Goal: Transaction & Acquisition: Book appointment/travel/reservation

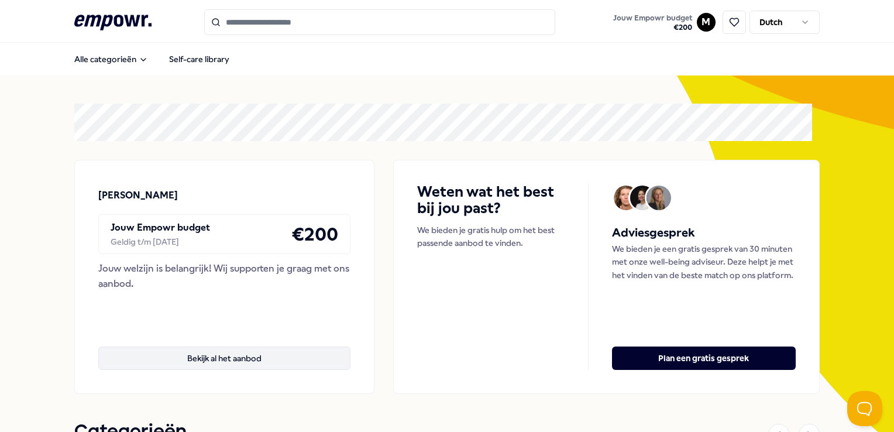
click at [230, 349] on button "Bekijk al het aanbod" at bounding box center [224, 358] width 252 height 23
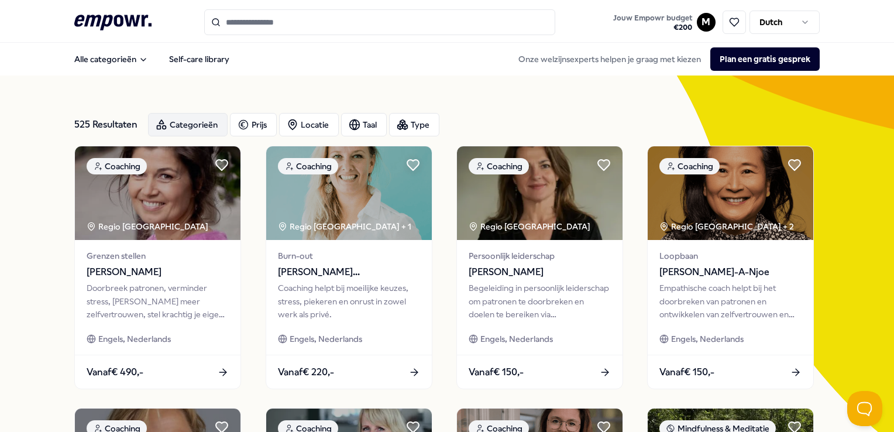
click at [193, 124] on div "Categorieën" at bounding box center [188, 124] width 80 height 23
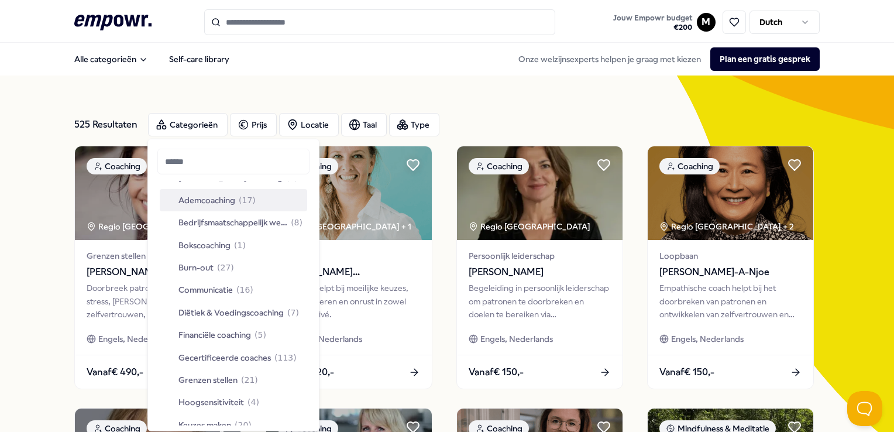
scroll to position [59, 0]
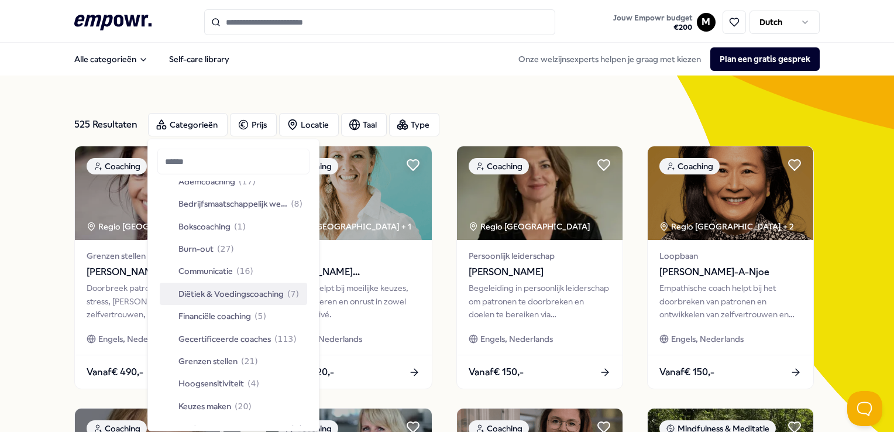
click at [237, 294] on span "Diëtiek & Voedingscoaching" at bounding box center [231, 293] width 105 height 13
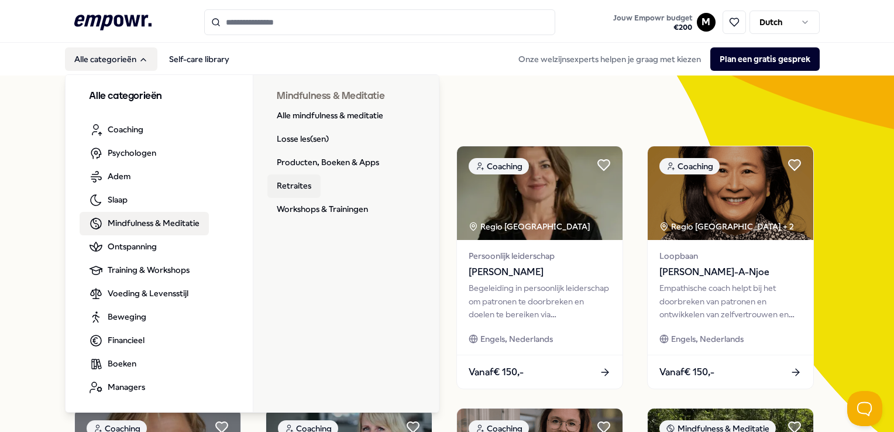
click at [289, 185] on link "Retraites" at bounding box center [293, 185] width 53 height 23
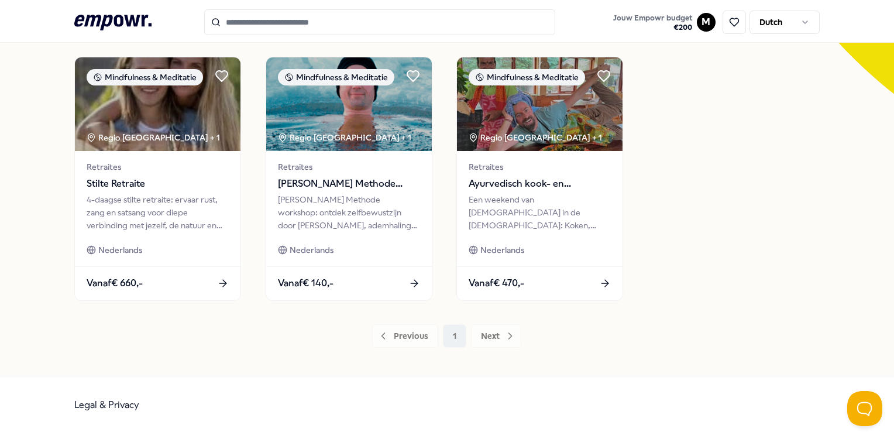
scroll to position [352, 0]
click at [499, 332] on div "Previous 1 Next" at bounding box center [446, 335] width 745 height 23
click at [488, 334] on div "Previous 1 Next" at bounding box center [446, 335] width 745 height 23
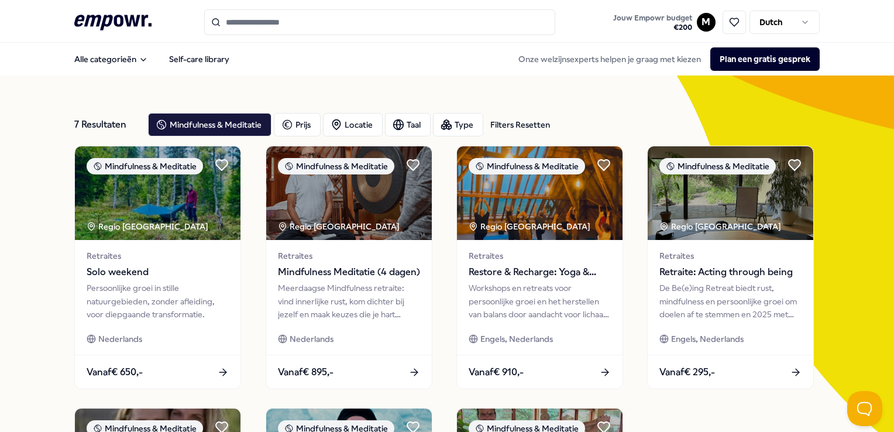
scroll to position [0, 0]
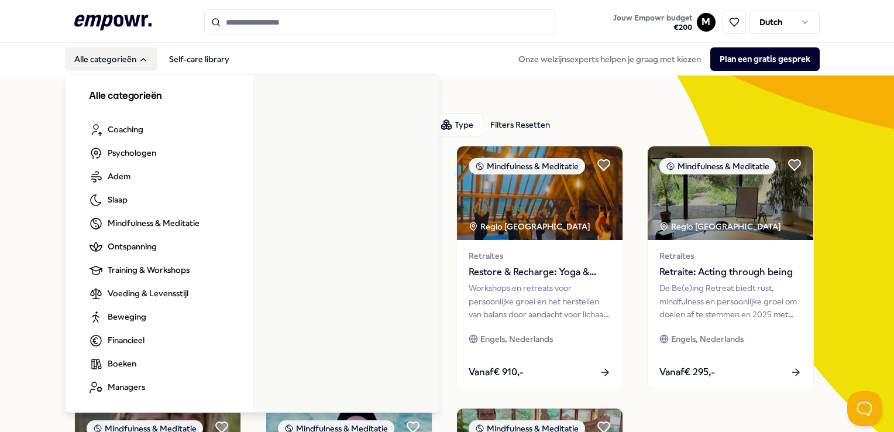
click at [108, 59] on button "Alle categorieën" at bounding box center [111, 58] width 92 height 23
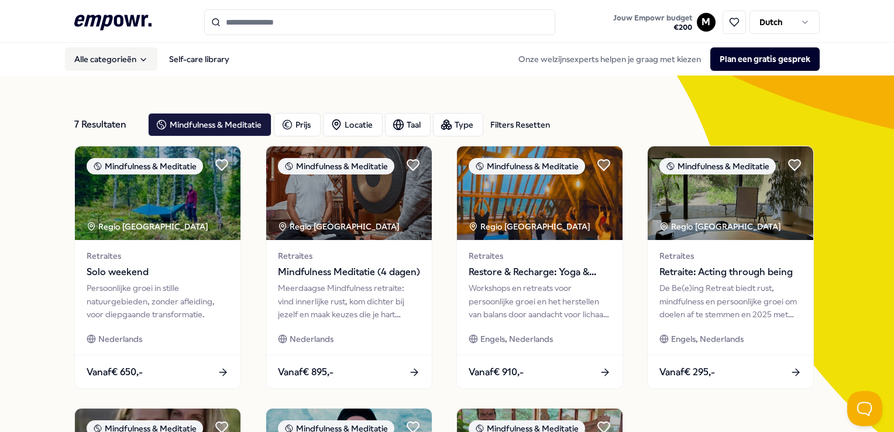
click at [108, 59] on button "Alle categorieën" at bounding box center [111, 58] width 92 height 23
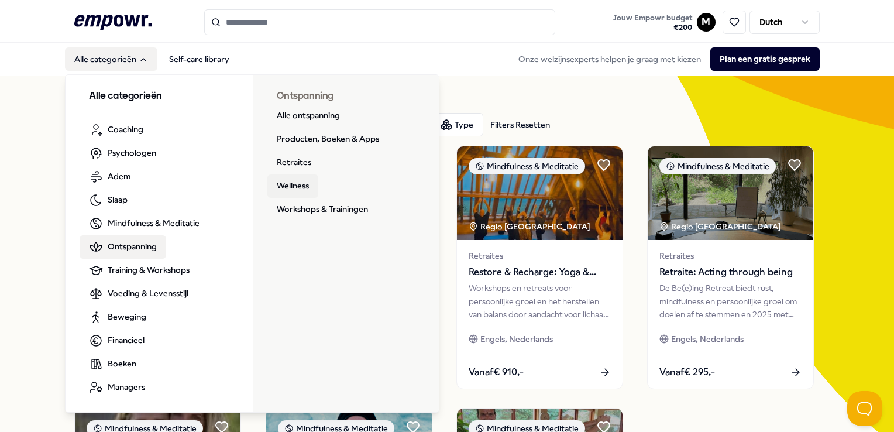
click at [295, 183] on link "Wellness" at bounding box center [292, 185] width 51 height 23
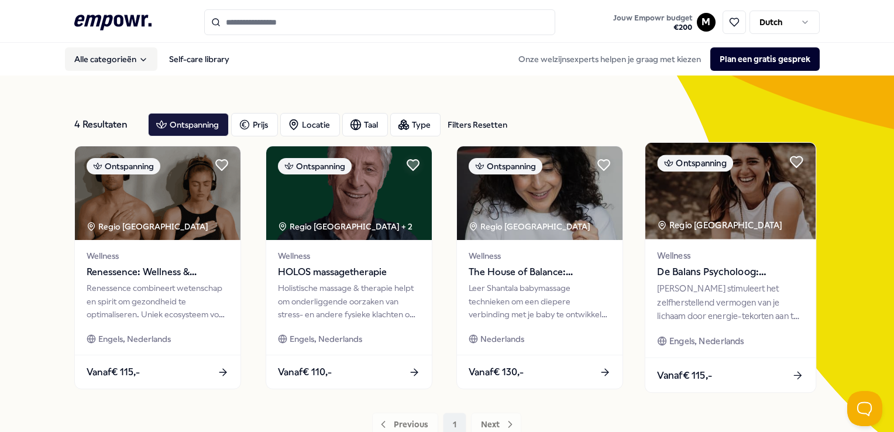
scroll to position [59, 0]
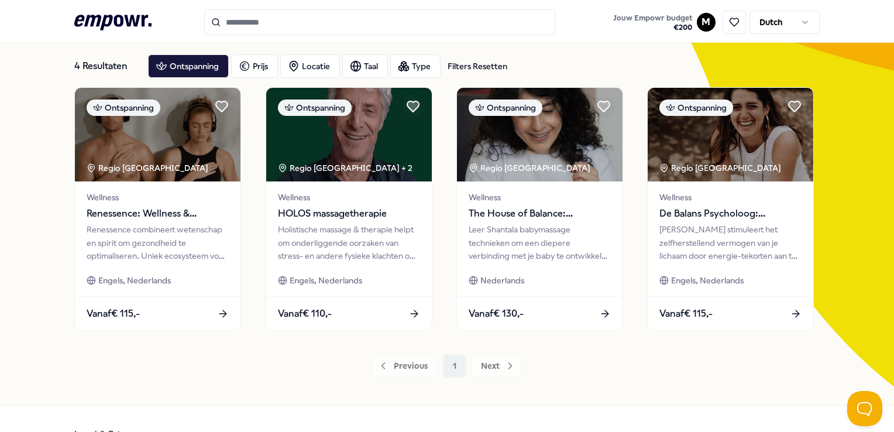
click at [489, 367] on div "Previous 1 Next" at bounding box center [446, 365] width 745 height 23
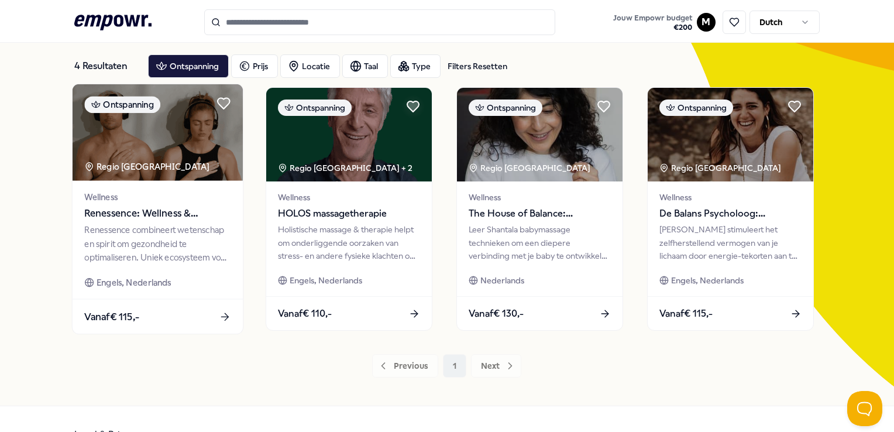
click at [140, 245] on div "Renessence combineert wetenschap en spirit om gezondheid te optimaliseren. Unie…" at bounding box center [158, 244] width 146 height 40
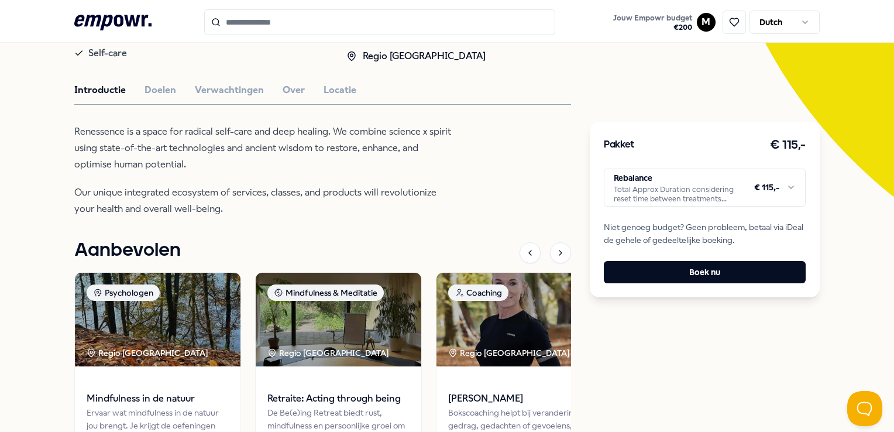
scroll to position [307, 0]
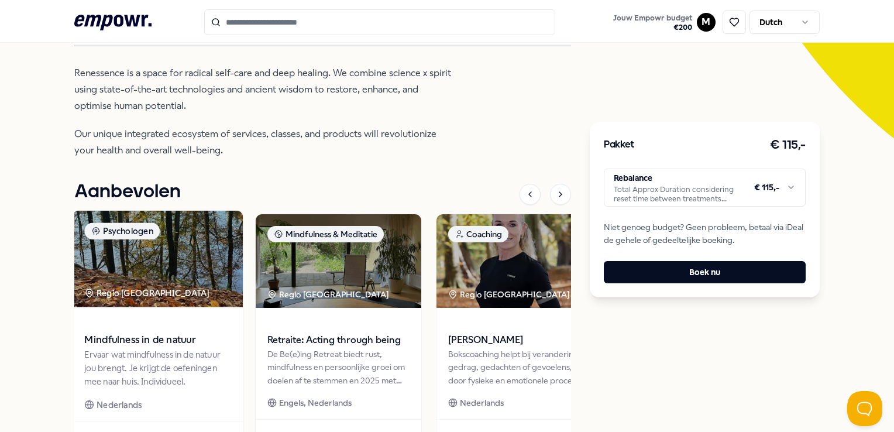
click at [142, 284] on img at bounding box center [158, 259] width 170 height 97
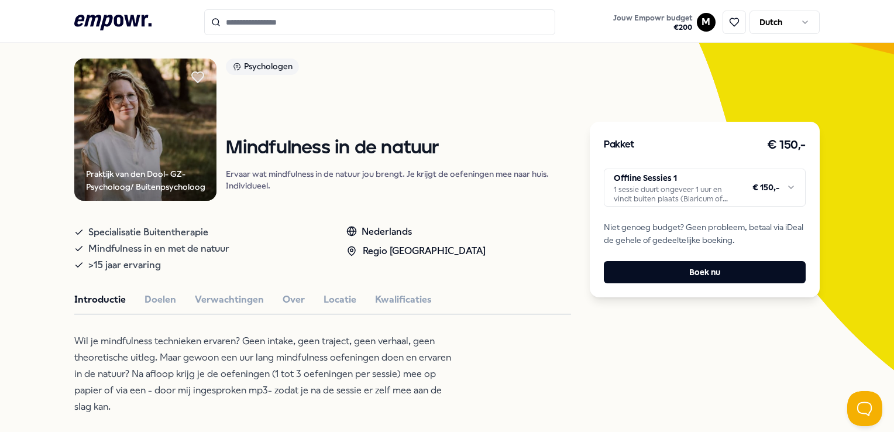
click at [305, 16] on input "Search for products, categories or subcategories" at bounding box center [379, 22] width 351 height 26
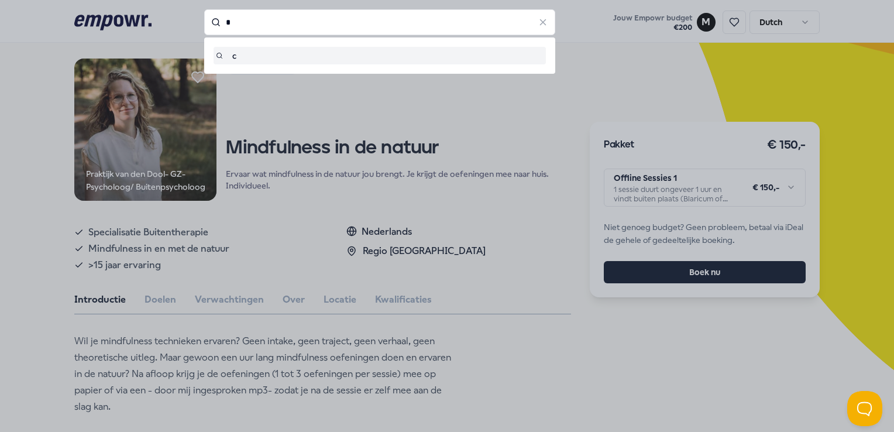
type input "*"
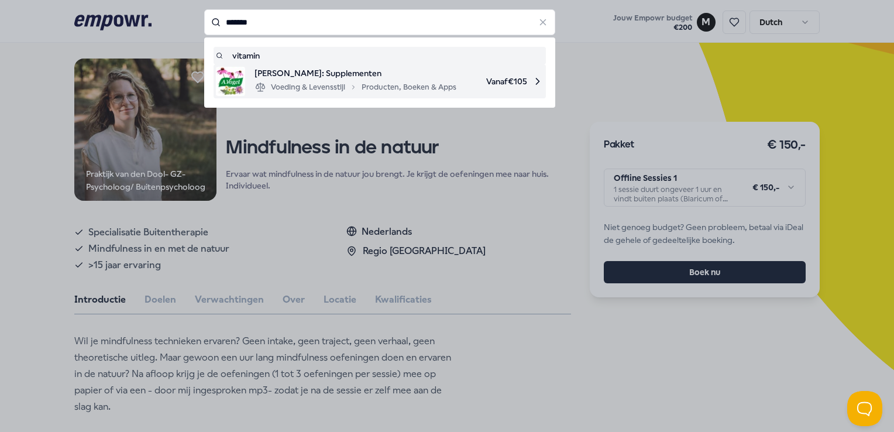
click at [315, 68] on span "[PERSON_NAME]: Supplementen" at bounding box center [356, 73] width 202 height 13
type input "*******"
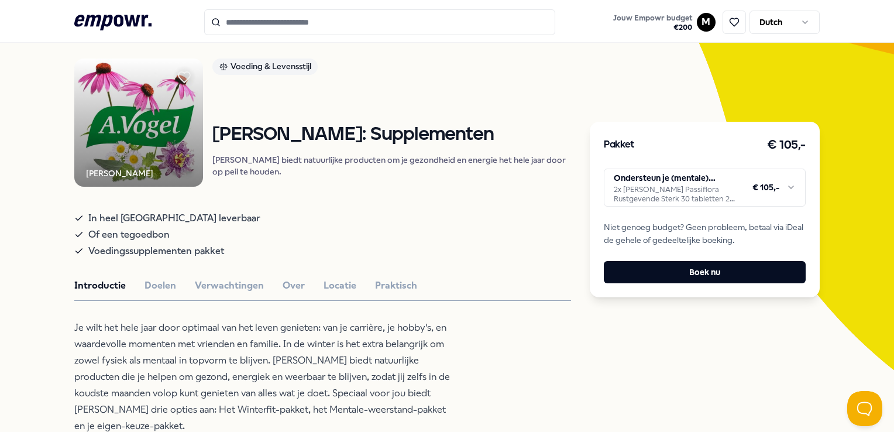
click at [139, 242] on span "Of een tegoedbon" at bounding box center [128, 235] width 81 height 16
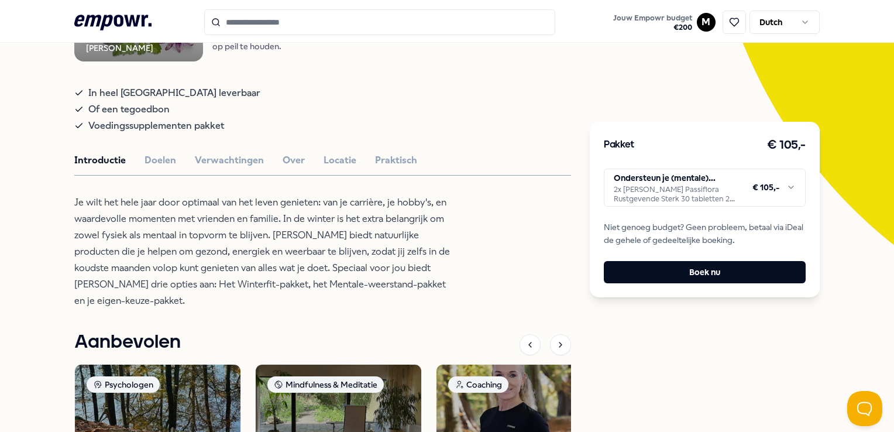
scroll to position [192, 0]
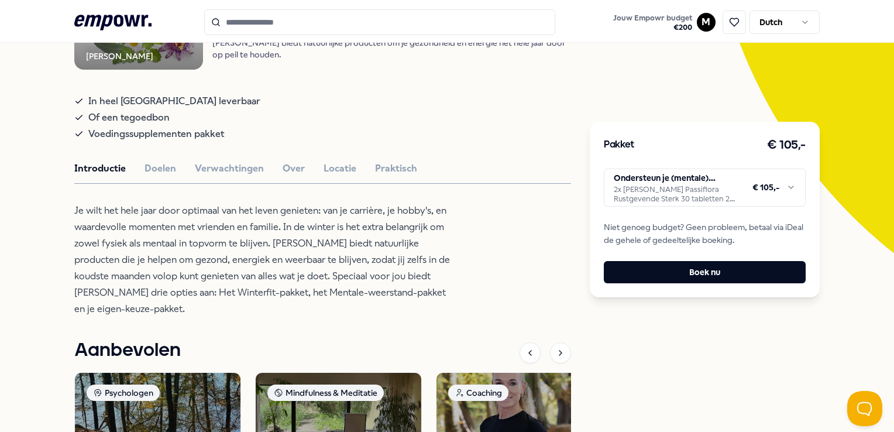
click at [699, 187] on html ".empowr-logo_svg__cls-1{fill:#03032f} Jouw Empowr budget € 200 M Dutch Alle cat…" at bounding box center [447, 216] width 894 height 432
click at [707, 354] on div "Pakket € 105,- Een tegoedbon Een tegoedbon t.w.v 105 euro dat besteden kan word…" at bounding box center [704, 267] width 229 height 721
click at [702, 199] on html ".empowr-logo_svg__cls-1{fill:#03032f} Jouw Empowr budget € 200 M Dutch Alle cat…" at bounding box center [447, 216] width 894 height 432
click at [714, 190] on html ".empowr-logo_svg__cls-1{fill:#03032f} Jouw Empowr budget € 200 M Dutch Alle cat…" at bounding box center [447, 216] width 894 height 432
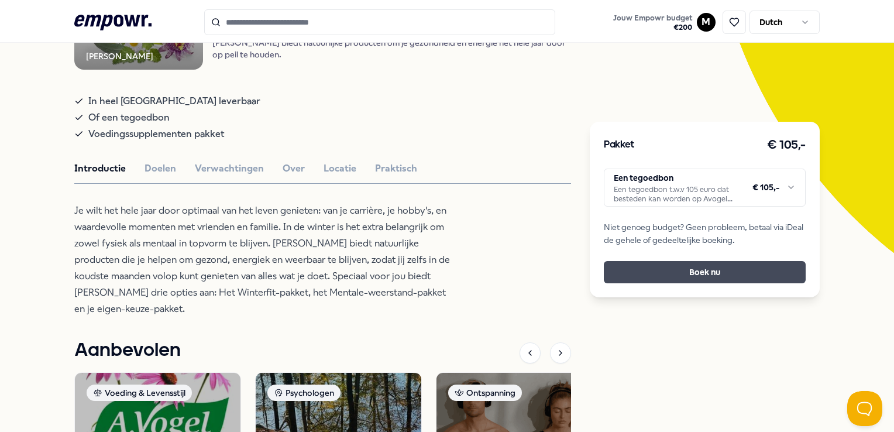
click at [677, 271] on button "Boek nu" at bounding box center [704, 272] width 201 height 22
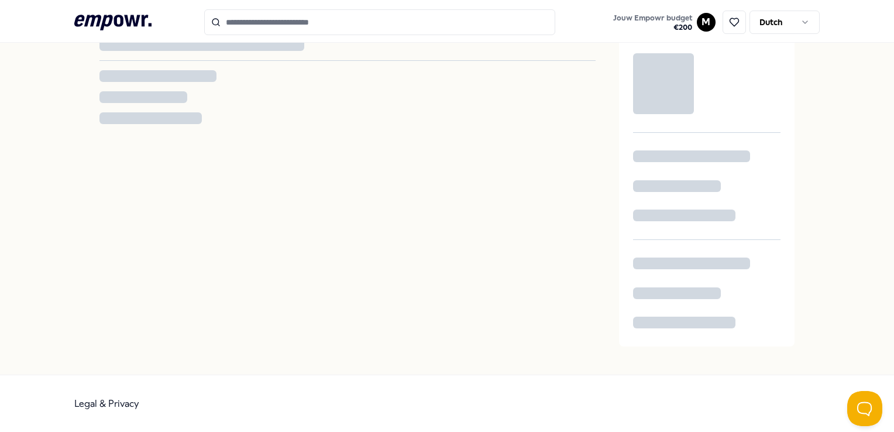
scroll to position [192, 0]
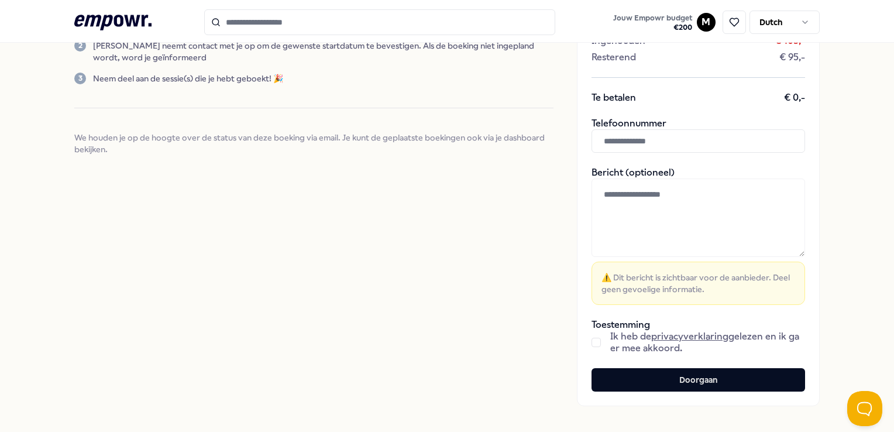
click at [592, 341] on button "button" at bounding box center [596, 342] width 9 height 9
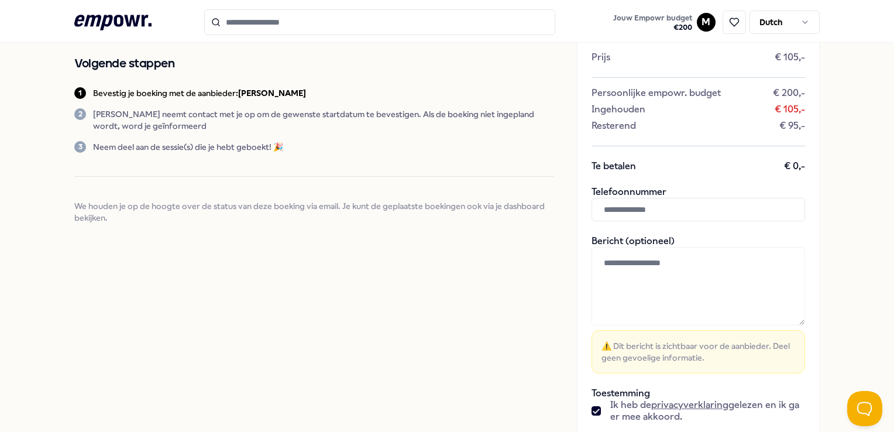
scroll to position [251, 0]
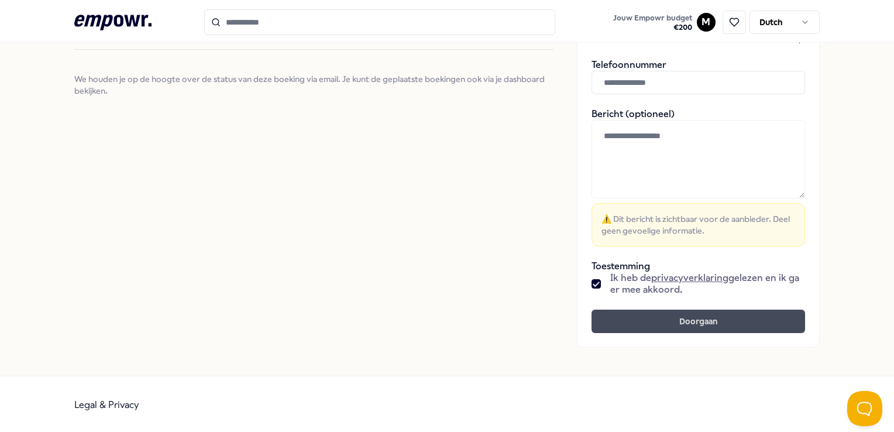
click at [684, 318] on button "Doorgaan" at bounding box center [699, 321] width 214 height 23
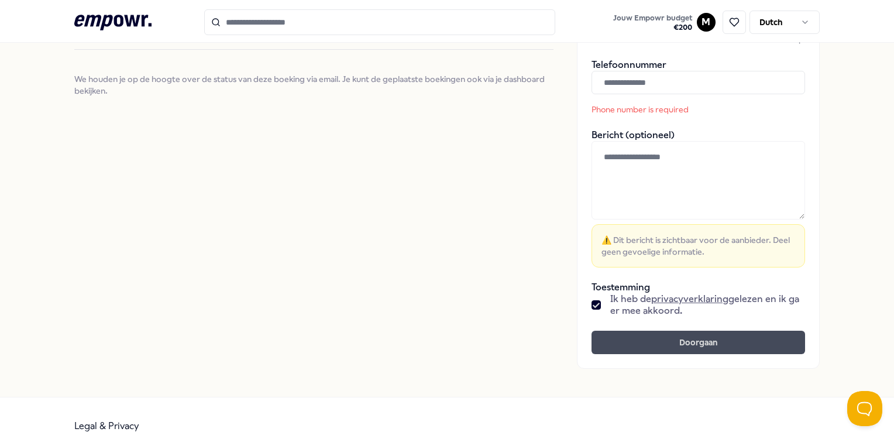
click at [649, 347] on button "Doorgaan" at bounding box center [699, 342] width 214 height 23
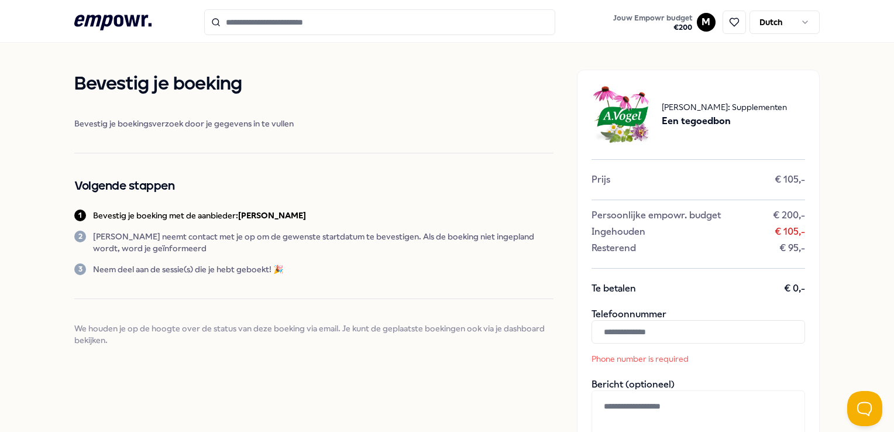
scroll to position [0, 0]
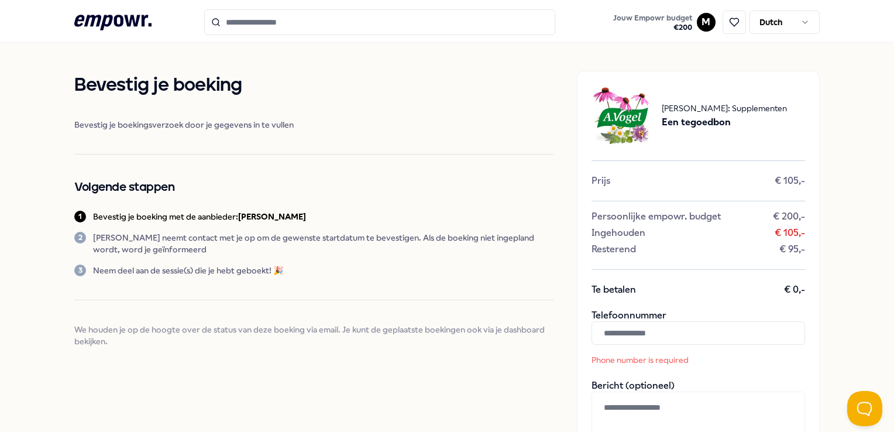
click at [603, 332] on input "text" at bounding box center [699, 332] width 214 height 23
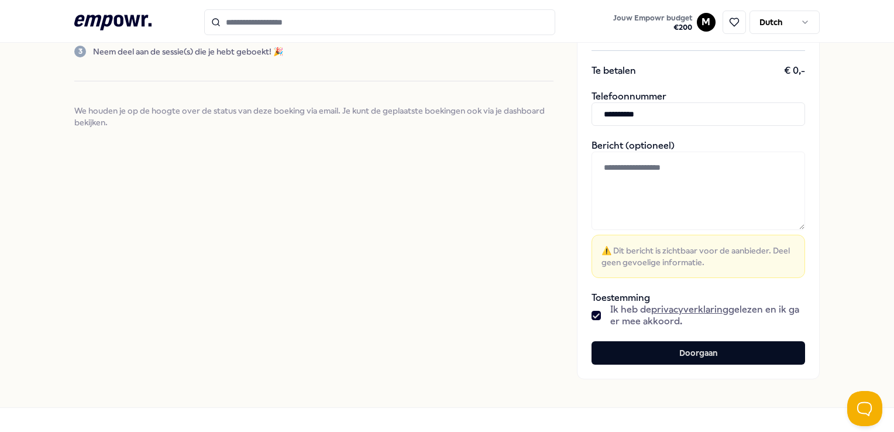
scroll to position [234, 0]
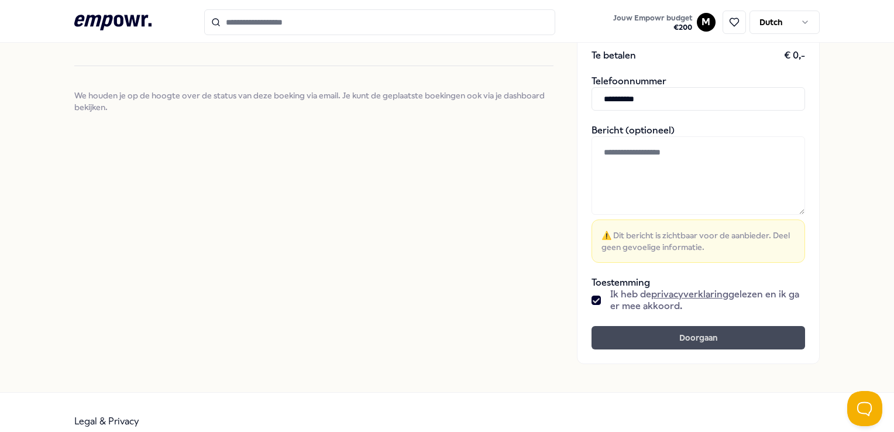
type input "**********"
click at [698, 334] on button "Doorgaan" at bounding box center [699, 337] width 214 height 23
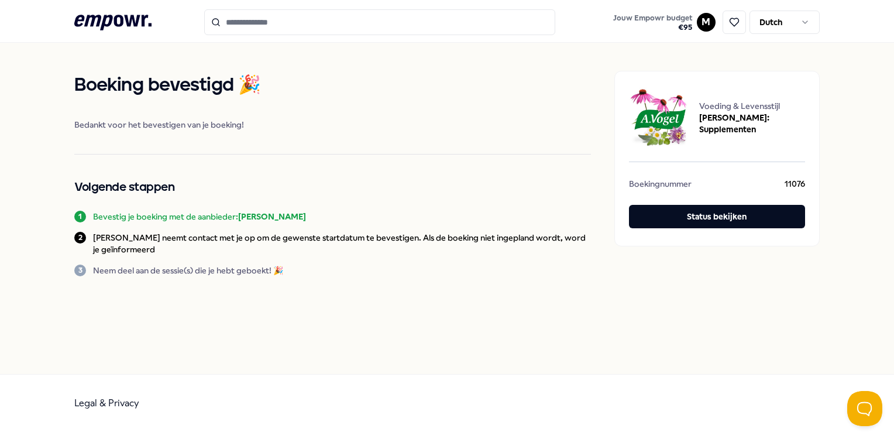
click at [363, 292] on div "[PERSON_NAME] bevestigd 🎉 Bedankt voor het bevestigen van je boeking! Volgende …" at bounding box center [446, 174] width 745 height 262
click at [424, 130] on span "Bedankt voor het bevestigen van je boeking!" at bounding box center [332, 125] width 517 height 12
